Goal: Information Seeking & Learning: Learn about a topic

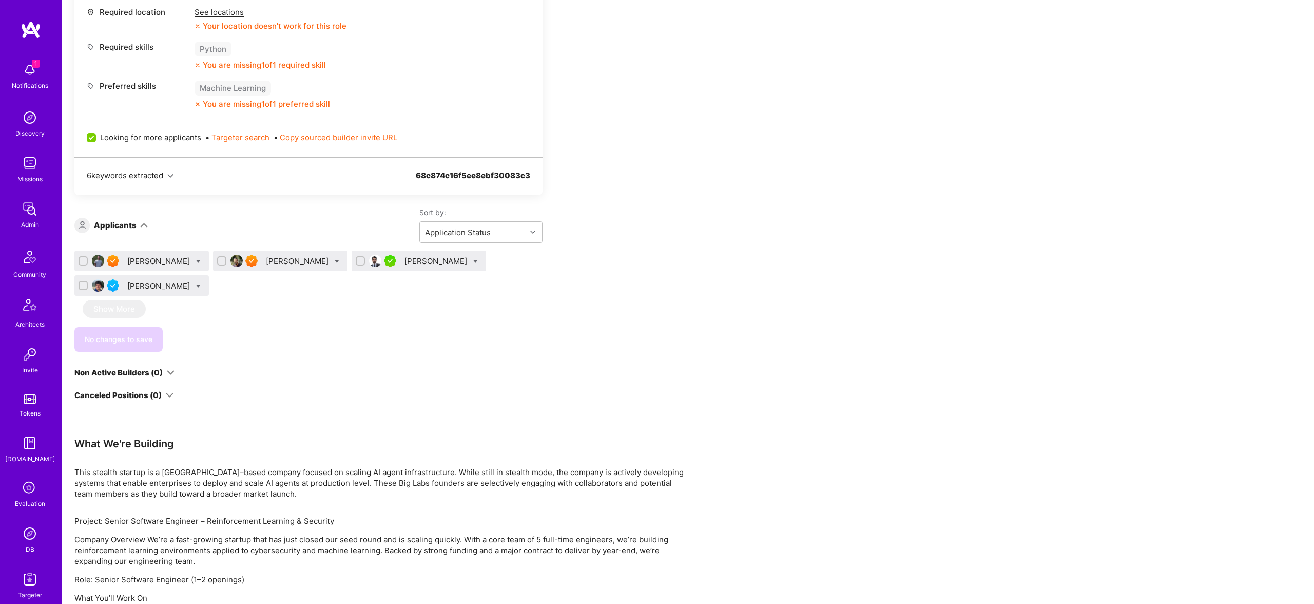
scroll to position [567, 0]
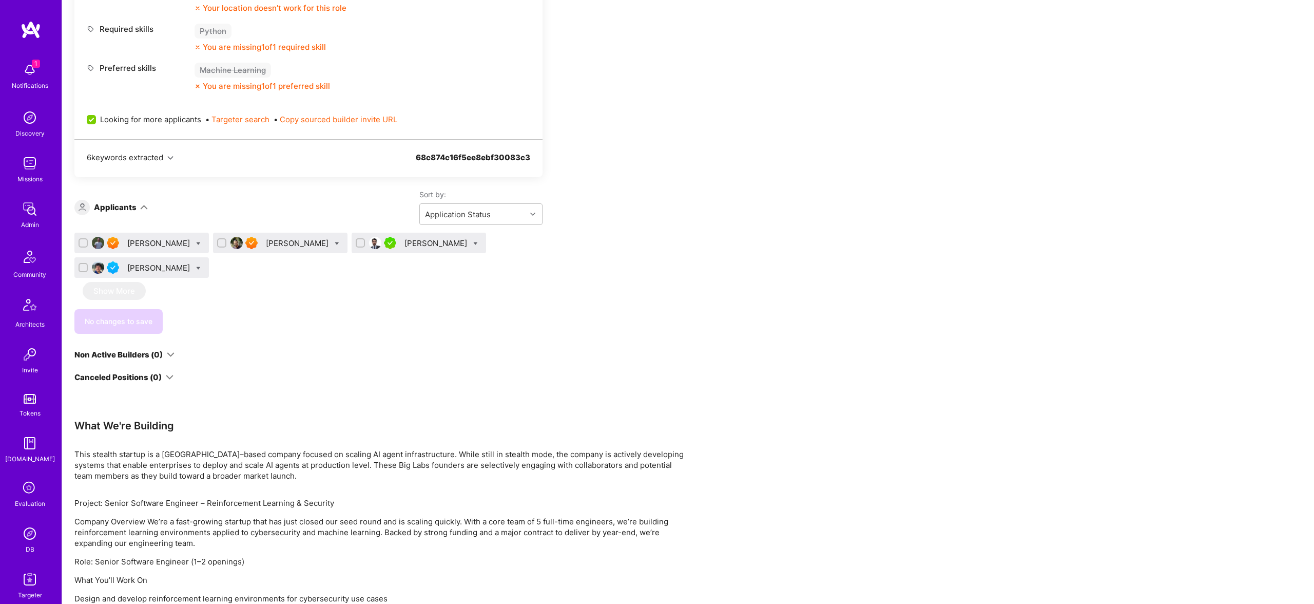
click at [145, 242] on div "[PERSON_NAME]" at bounding box center [159, 243] width 65 height 11
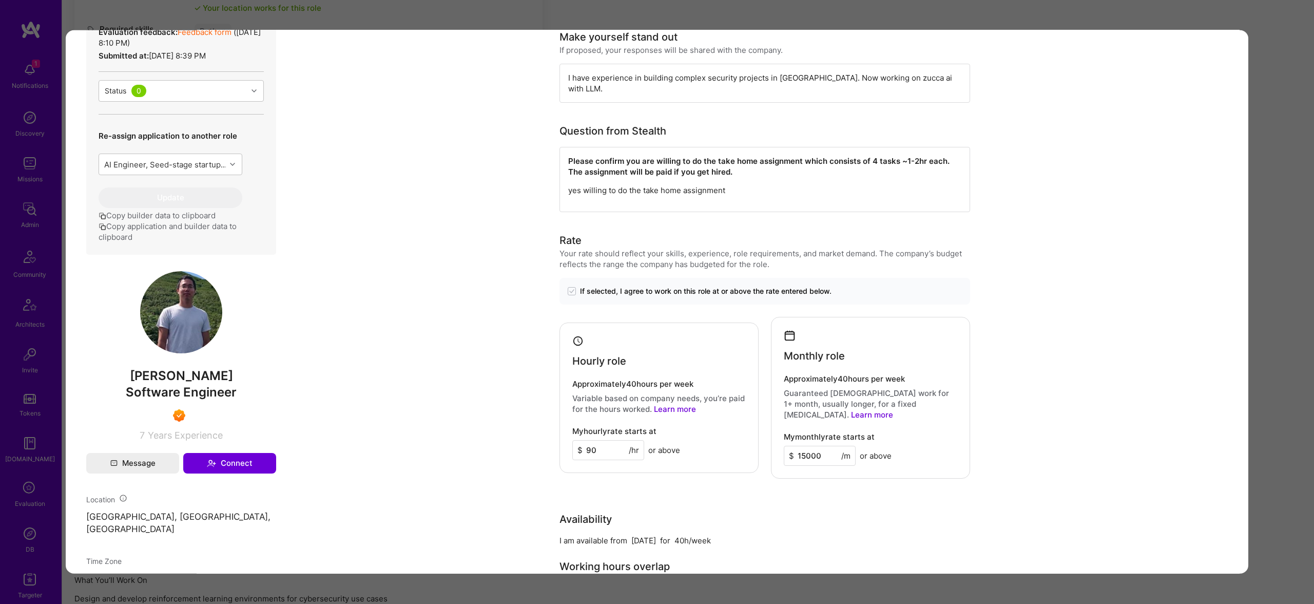
scroll to position [262, 0]
click at [1259, 210] on div "Application 1 of 4 Evaluation scores Expertise level Superstar Interpersonal sk…" at bounding box center [657, 302] width 1314 height 604
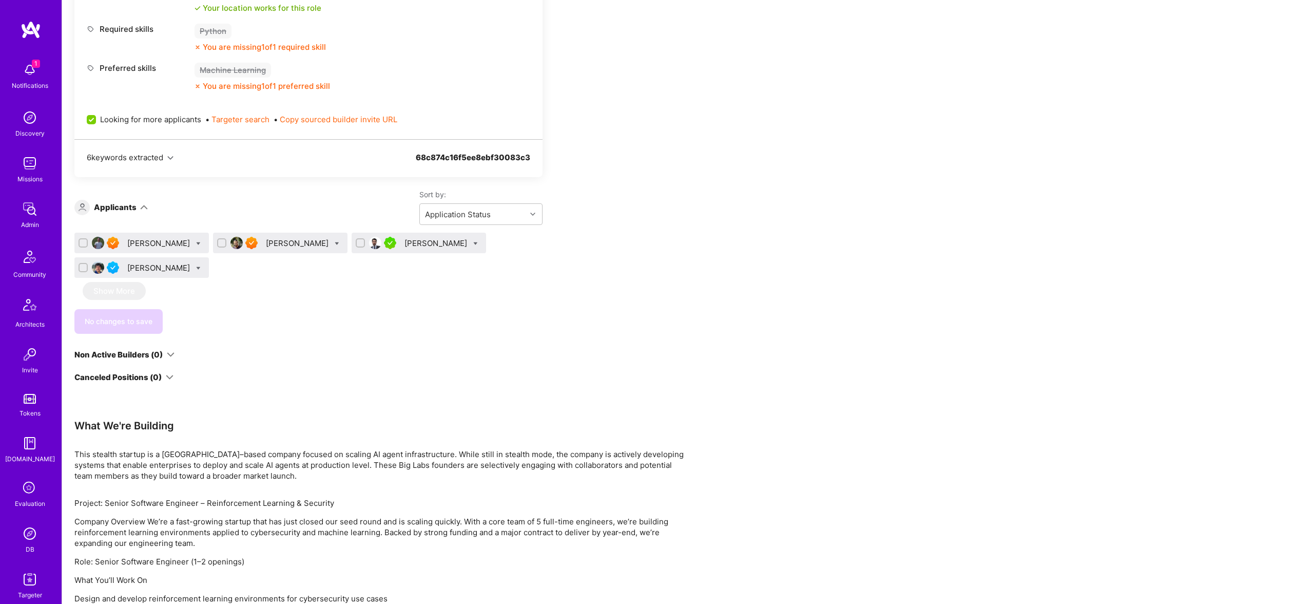
click at [266, 242] on div "[PERSON_NAME]" at bounding box center [298, 243] width 65 height 11
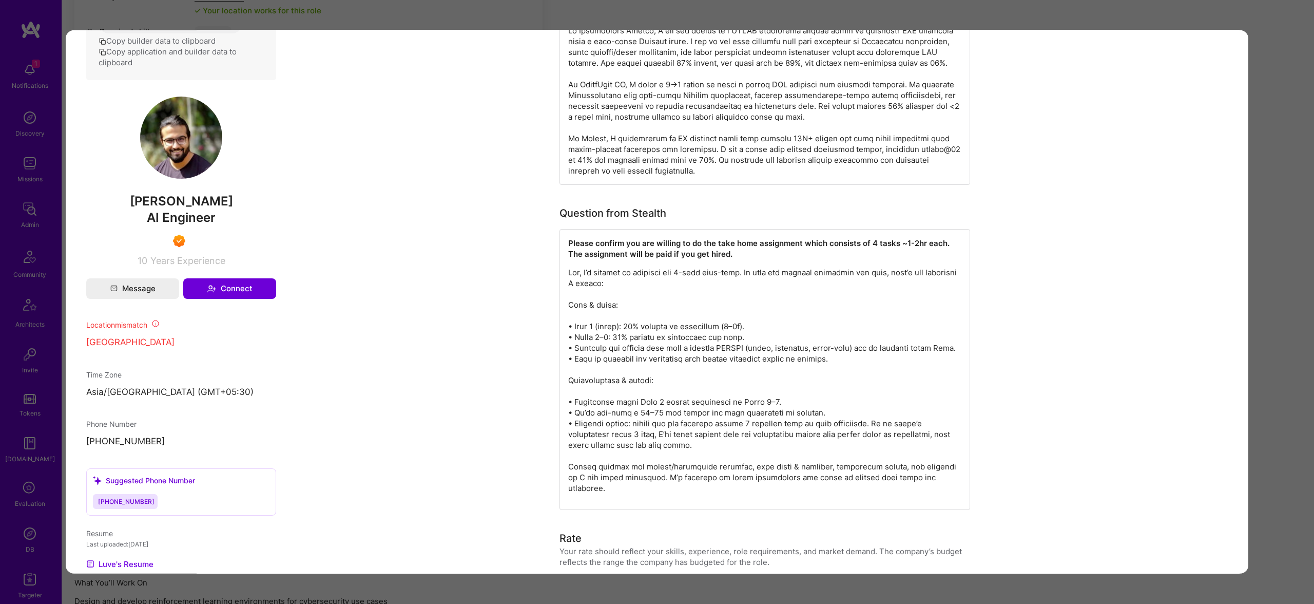
scroll to position [585, 0]
drag, startPoint x: 710, startPoint y: 352, endPoint x: 839, endPoint y: 354, distance: 129.4
click at [839, 354] on p "modal" at bounding box center [764, 381] width 393 height 226
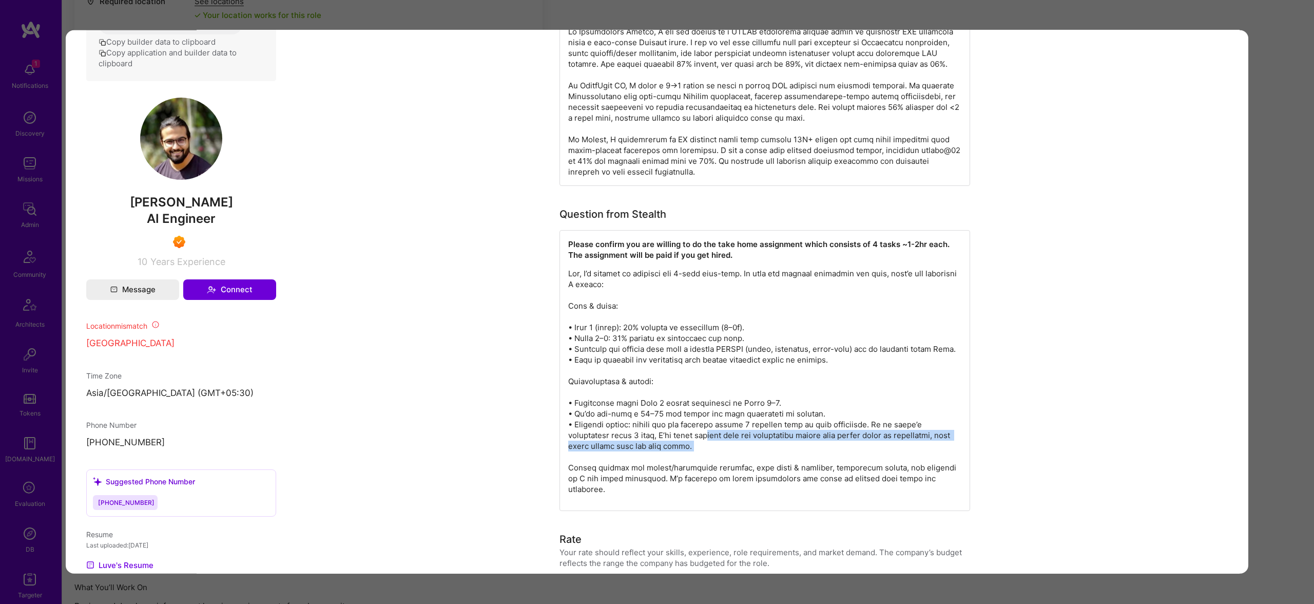
drag, startPoint x: 717, startPoint y: 421, endPoint x: 891, endPoint y: 441, distance: 175.6
click at [891, 441] on p "modal" at bounding box center [764, 381] width 393 height 226
click at [1283, 365] on div "Application 2 of 4 Builder Missing Requirements Required Location See locations…" at bounding box center [657, 302] width 1314 height 604
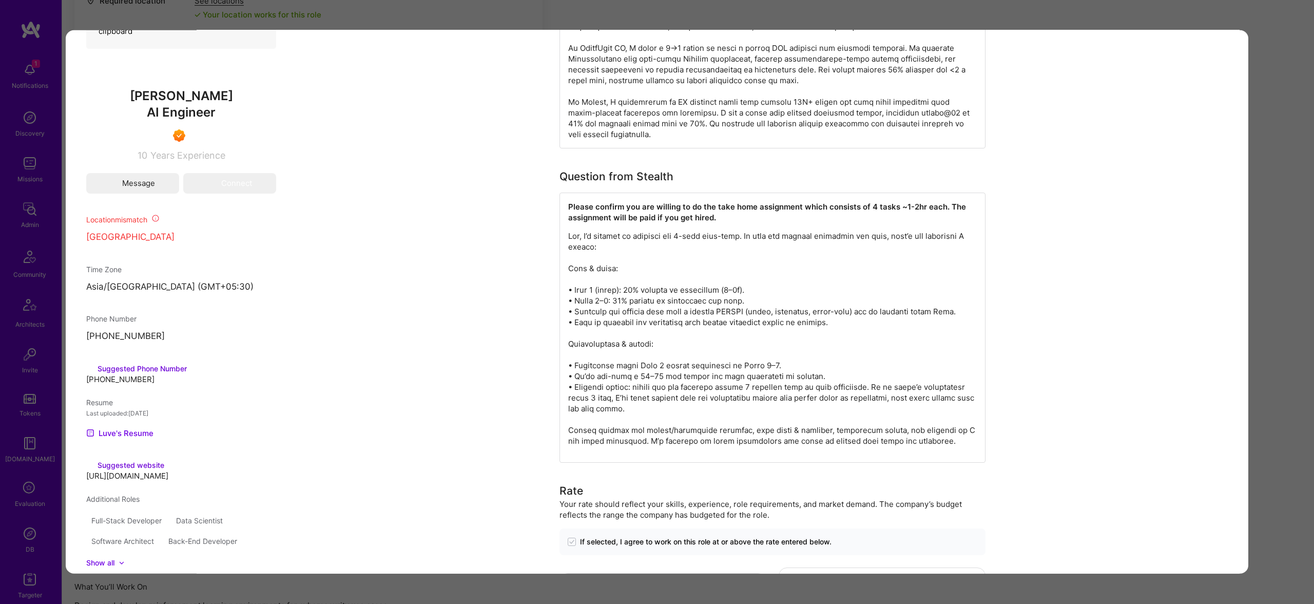
scroll to position [558, 0]
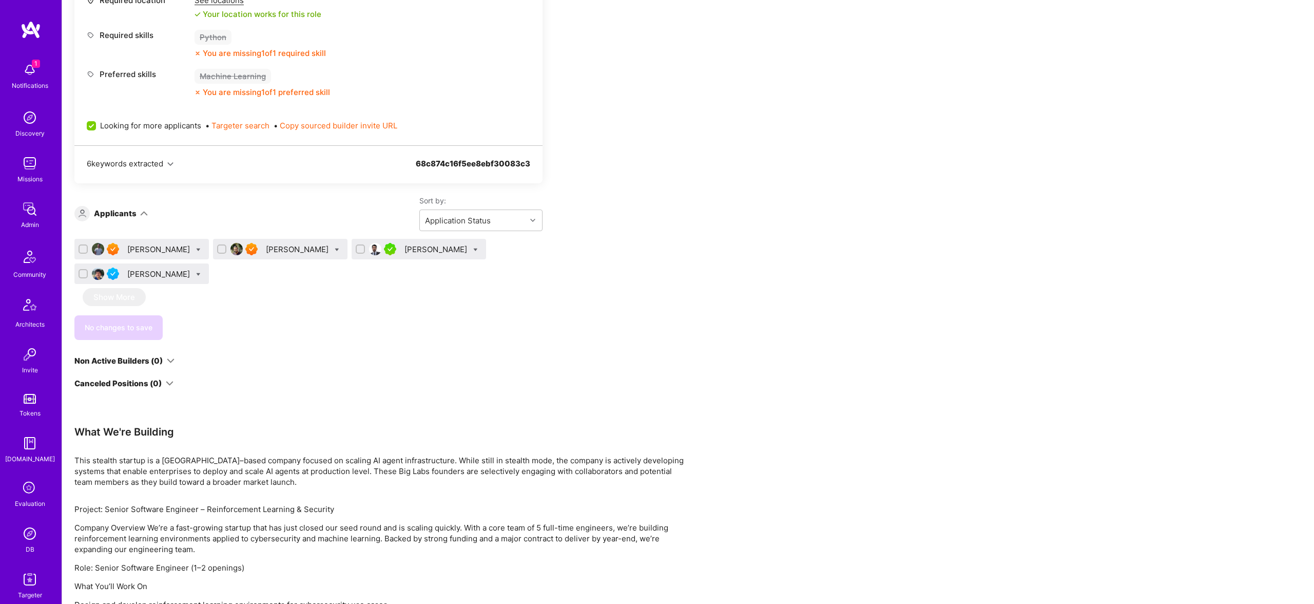
click at [404, 245] on div "[PERSON_NAME]" at bounding box center [436, 249] width 65 height 11
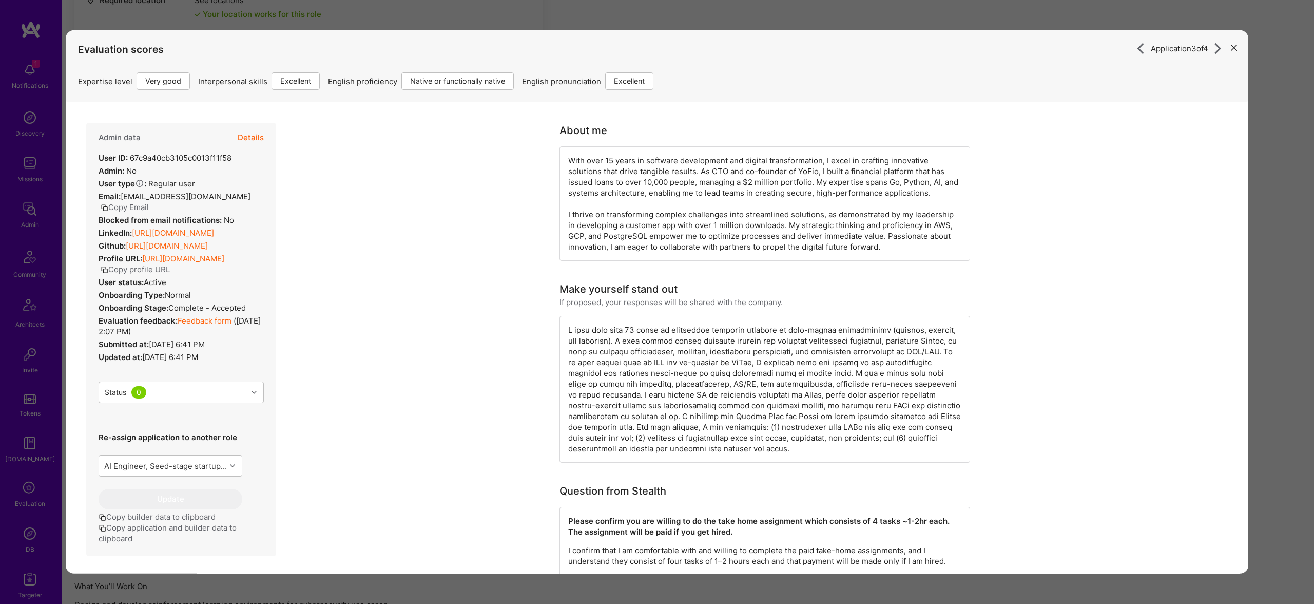
scroll to position [254, 0]
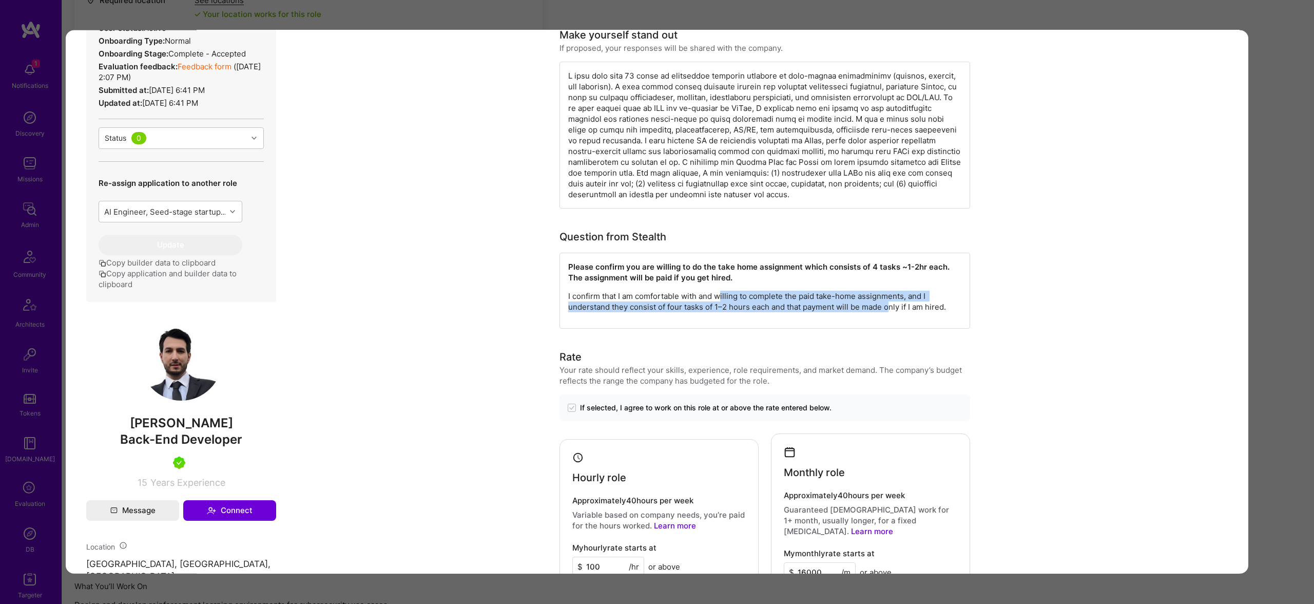
drag, startPoint x: 721, startPoint y: 298, endPoint x: 892, endPoint y: 305, distance: 171.1
click at [892, 305] on p "I confirm that I am comfortable with and willing to complete the paid take-home…" at bounding box center [764, 302] width 393 height 22
click at [1278, 296] on div "Application 3 of 4 Evaluation scores Expertise level Very good Interpersonal sk…" at bounding box center [657, 302] width 1314 height 604
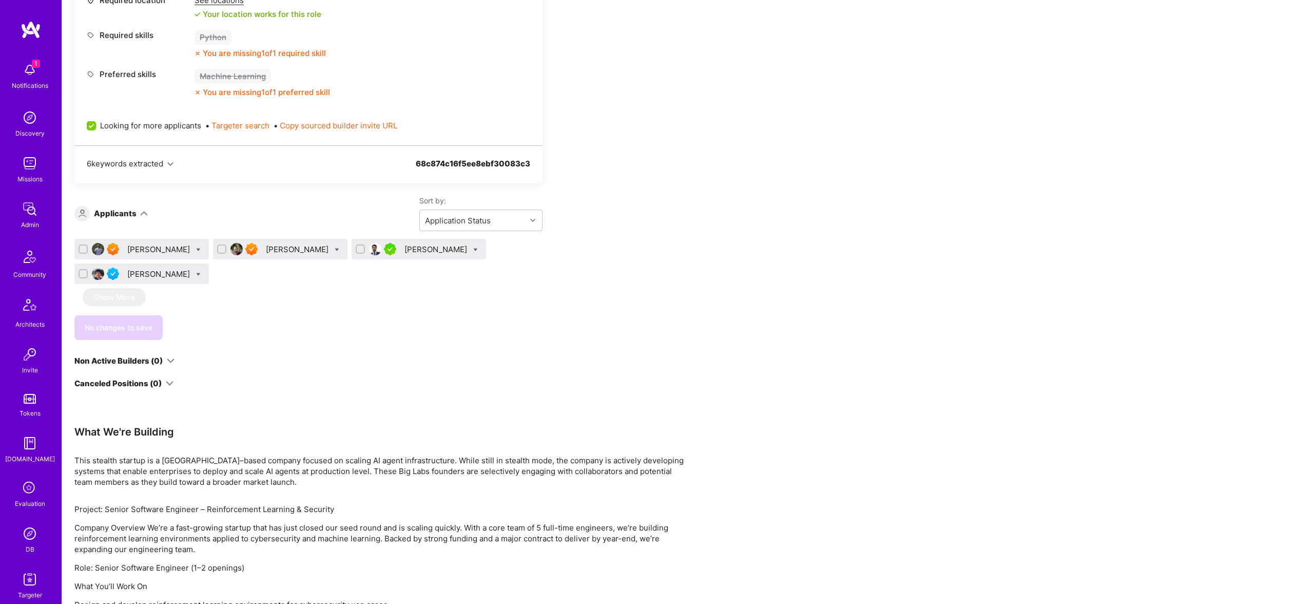
click at [147, 272] on div "[PERSON_NAME]" at bounding box center [159, 273] width 65 height 11
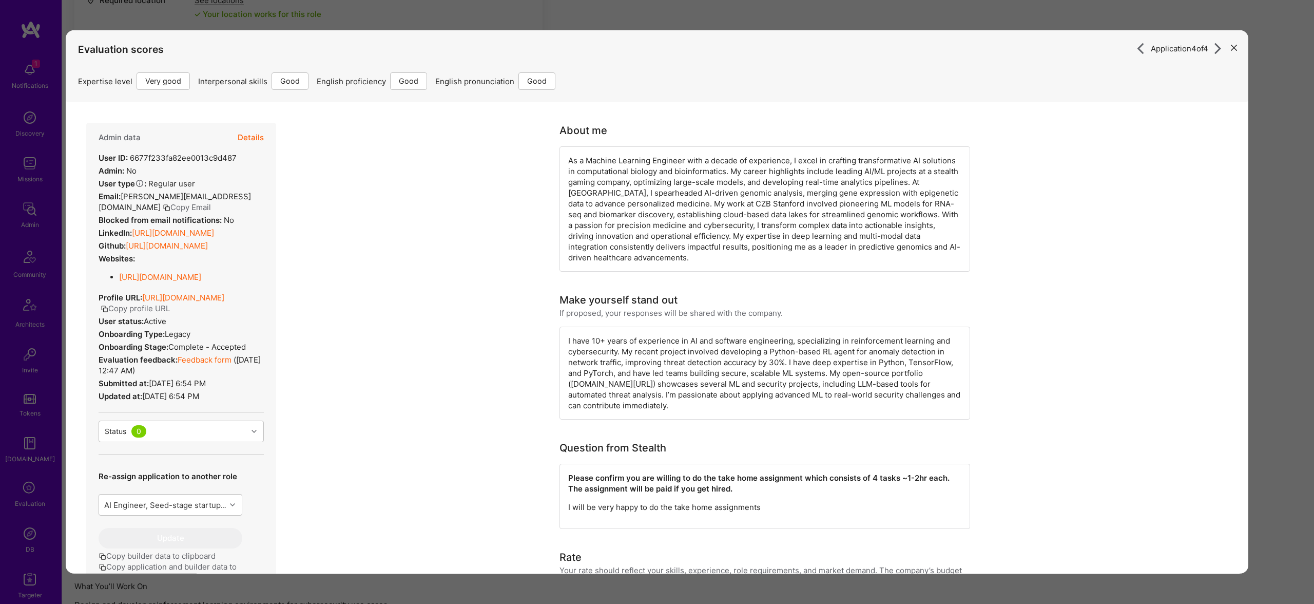
scroll to position [202, 0]
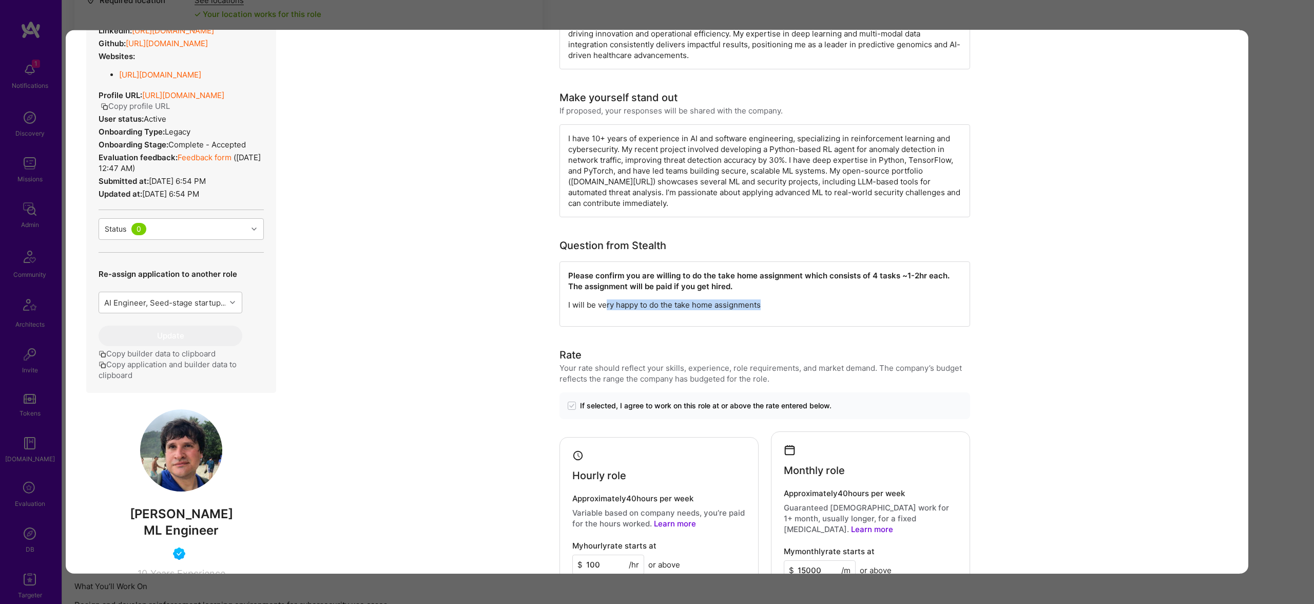
drag, startPoint x: 607, startPoint y: 304, endPoint x: 787, endPoint y: 301, distance: 180.7
click at [787, 301] on p "I will be very happy to do the take home assignments" at bounding box center [764, 304] width 393 height 11
click at [1297, 274] on div "Application 4 of 4 Evaluation scores Expertise level Very good Interpersonal sk…" at bounding box center [657, 302] width 1314 height 604
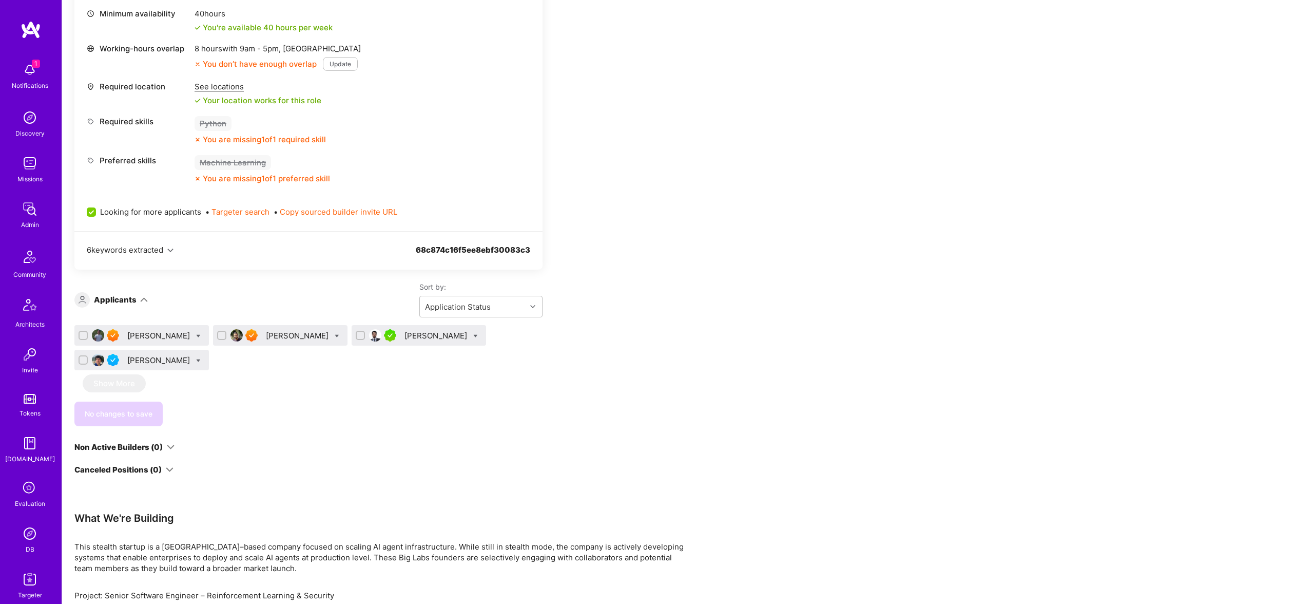
scroll to position [473, 0]
